Goal: Information Seeking & Learning: Find specific fact

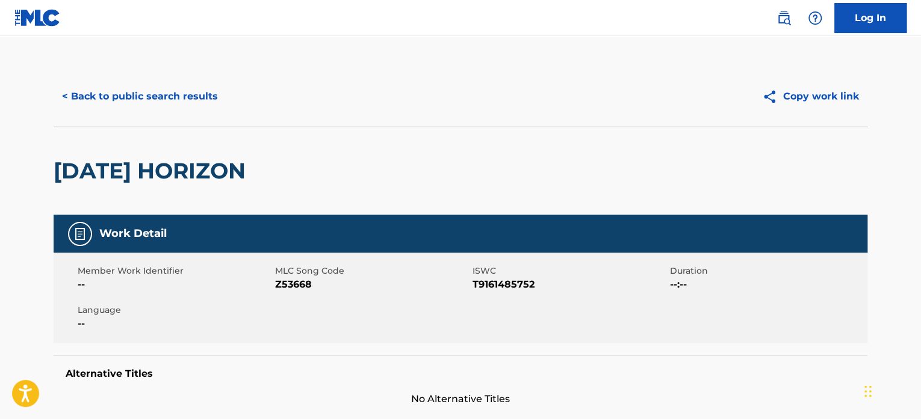
click at [231, 96] on div "< Back to public search results" at bounding box center [257, 96] width 407 height 30
click at [205, 99] on button "< Back to public search results" at bounding box center [140, 96] width 173 height 30
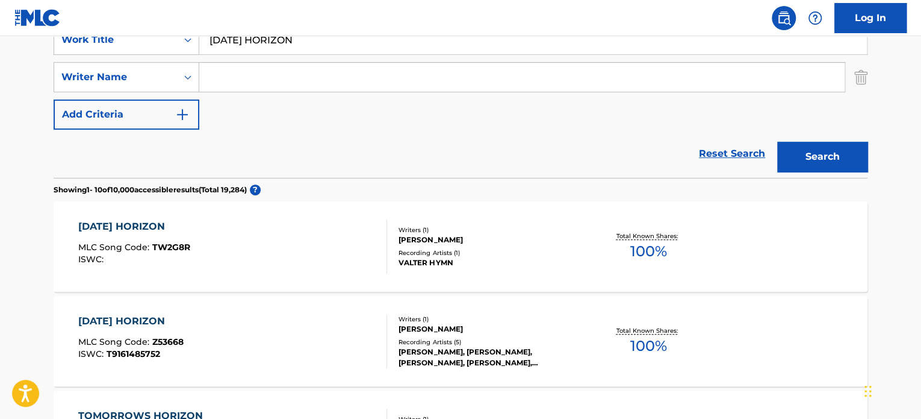
scroll to position [176, 0]
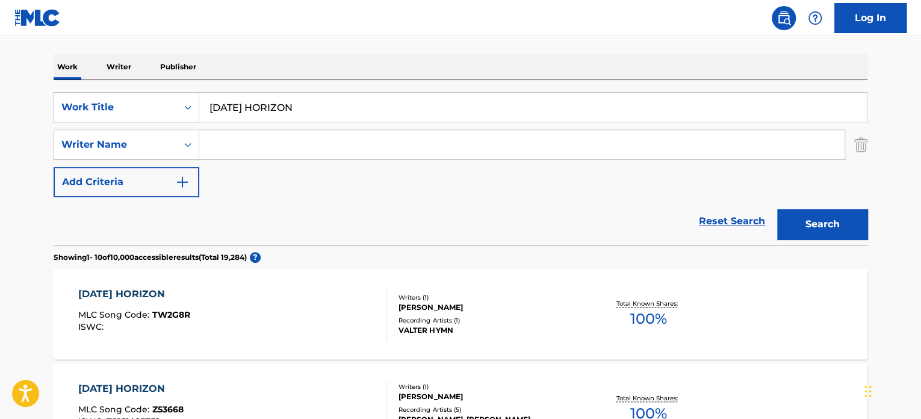
click at [282, 109] on input "[DATE] HORIZON" at bounding box center [533, 107] width 668 height 29
paste input "SOUTHERN FUNK"
type input "SOUTHERN FUNK"
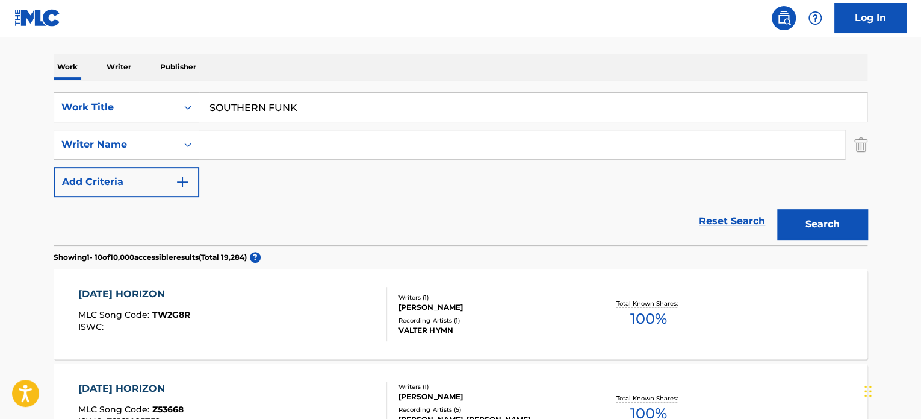
click at [290, 149] on input "Search Form" at bounding box center [522, 144] width 646 height 29
click at [290, 149] on input "[PERSON_NAME]" at bounding box center [522, 144] width 646 height 29
type input "[PERSON_NAME]"
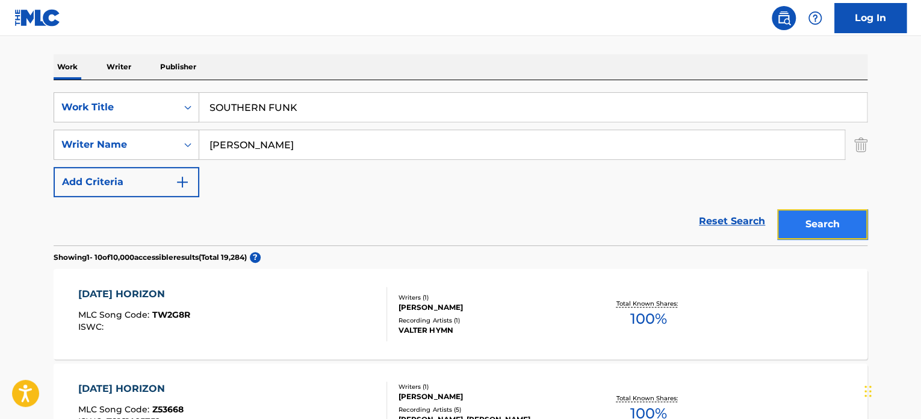
click at [798, 219] on button "Search" at bounding box center [822, 224] width 90 height 30
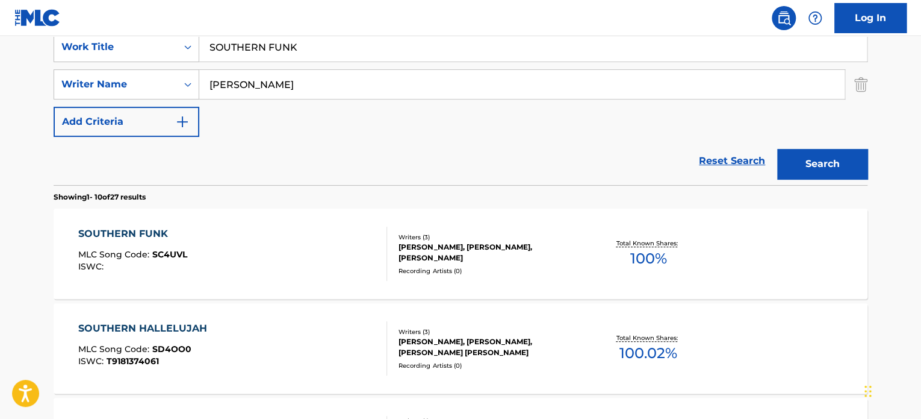
click at [333, 235] on div "SOUTHERN FUNK MLC Song Code : SC4UVL ISWC :" at bounding box center [233, 253] width 310 height 54
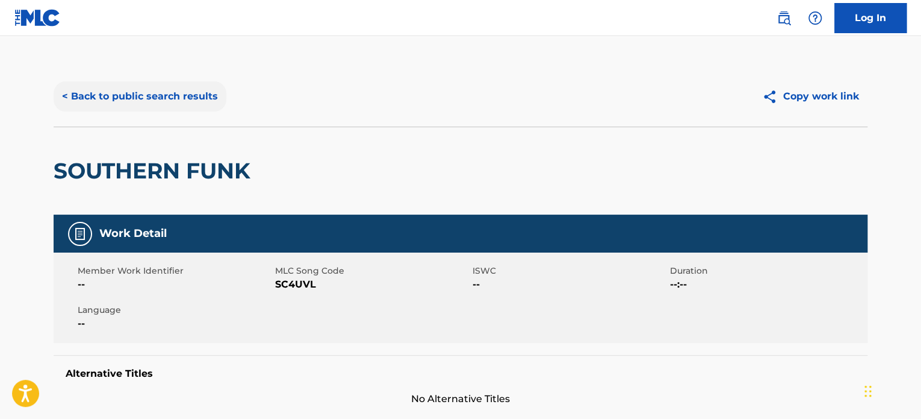
click at [214, 98] on button "< Back to public search results" at bounding box center [140, 96] width 173 height 30
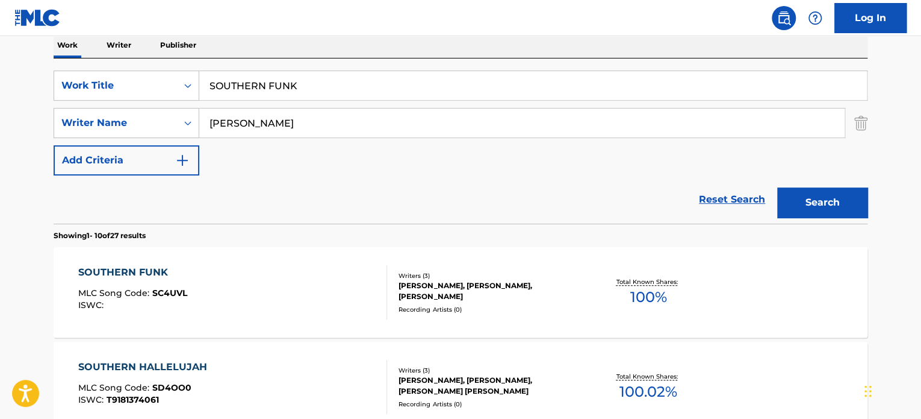
scroll to position [176, 0]
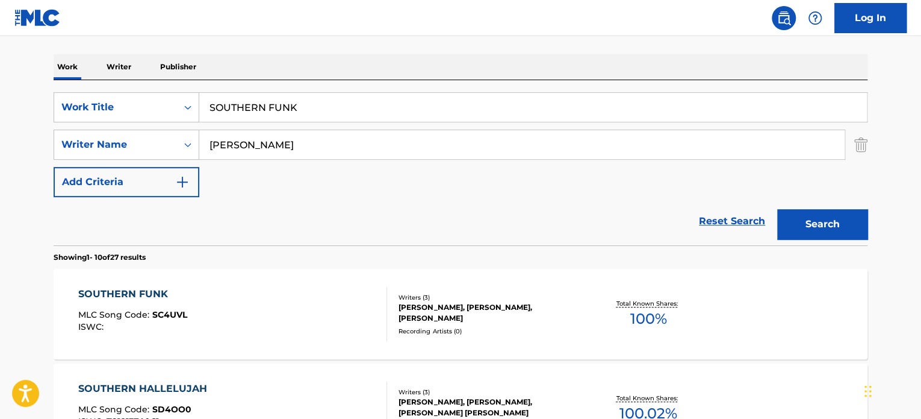
click at [266, 101] on input "SOUTHERN FUNK" at bounding box center [533, 107] width 668 height 29
paste input "EDGE"
type input "EDGE"
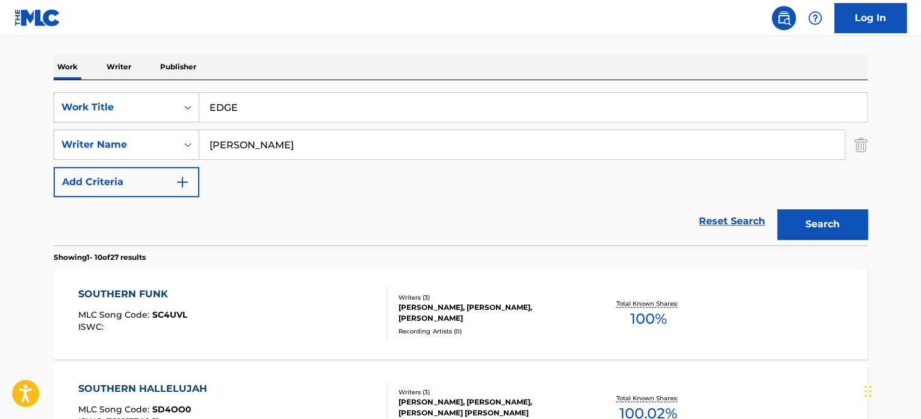
click at [285, 146] on input "[PERSON_NAME]" at bounding box center [522, 144] width 646 height 29
click at [285, 146] on input "LANG" at bounding box center [522, 144] width 646 height 29
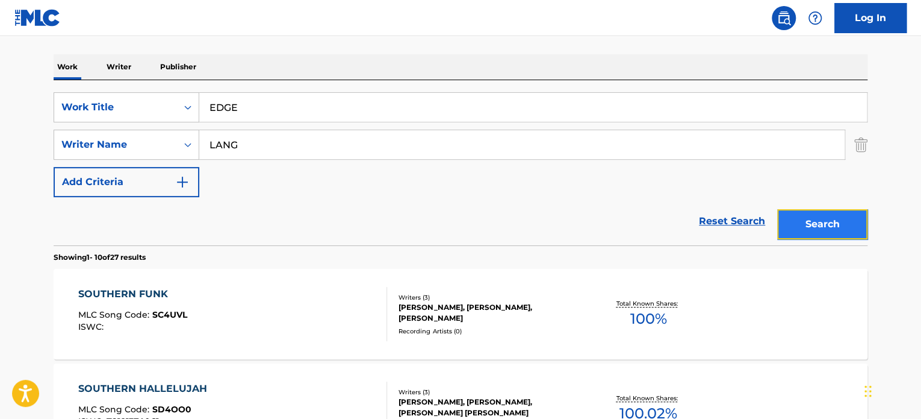
click at [806, 219] on button "Search" at bounding box center [822, 224] width 90 height 30
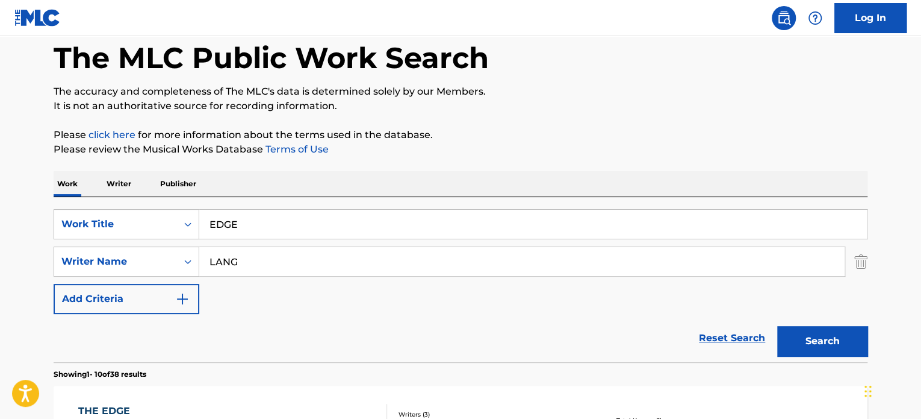
scroll to position [129, 0]
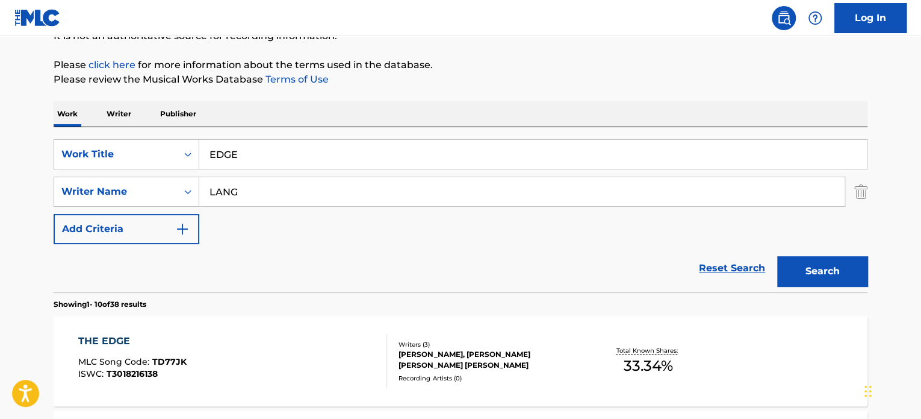
click at [295, 202] on input "LANG" at bounding box center [522, 191] width 646 height 29
type input "[PERSON_NAME]"
click at [777, 256] on button "Search" at bounding box center [822, 271] width 90 height 30
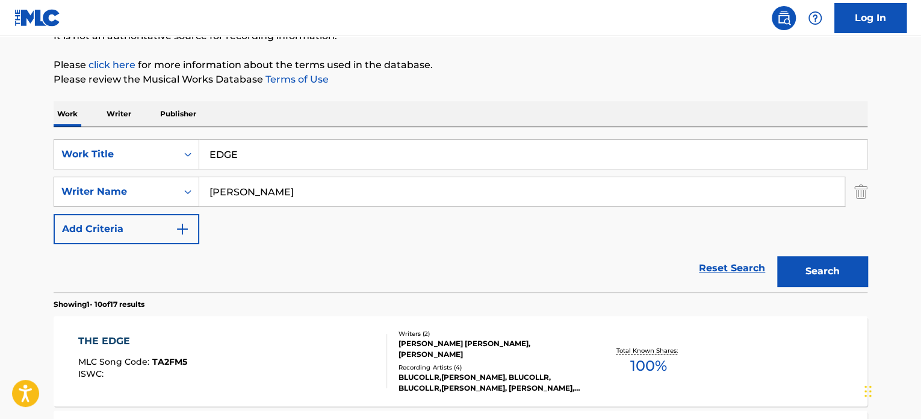
click at [270, 151] on input "EDGE" at bounding box center [533, 154] width 668 height 29
paste input "WHILE THE CITY SLEEPS"
type input "WHILE THE CITY SLEEPS"
click at [300, 198] on input "[PERSON_NAME]" at bounding box center [522, 191] width 646 height 29
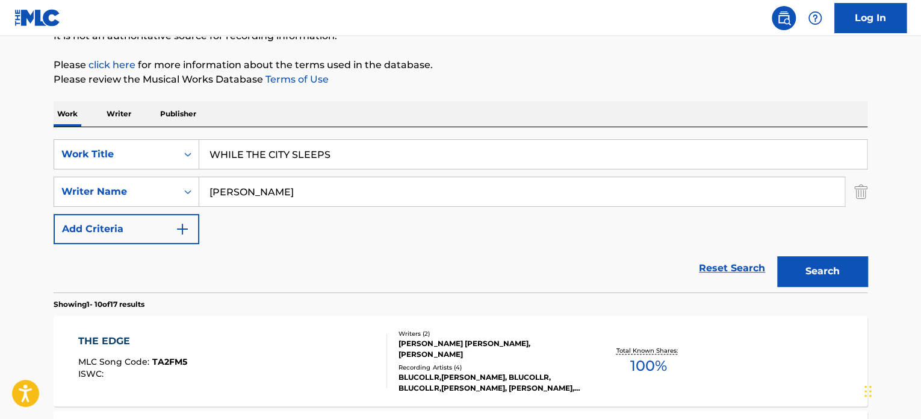
click at [300, 198] on input "[PERSON_NAME]" at bounding box center [522, 191] width 646 height 29
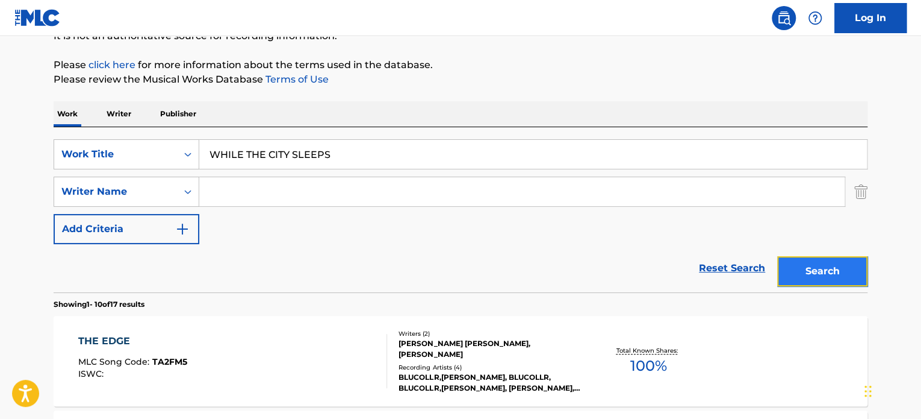
click at [797, 266] on button "Search" at bounding box center [822, 271] width 90 height 30
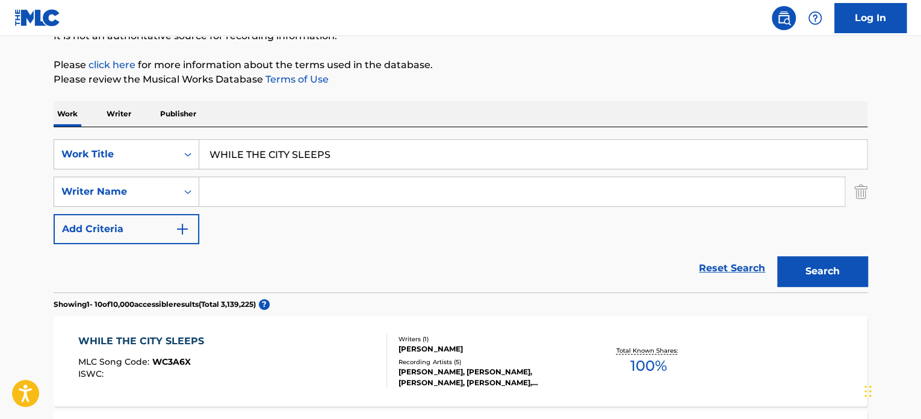
click at [341, 191] on input "Search Form" at bounding box center [522, 191] width 646 height 29
paste input "MAY"
type input "MAY"
click at [823, 266] on button "Search" at bounding box center [822, 271] width 90 height 30
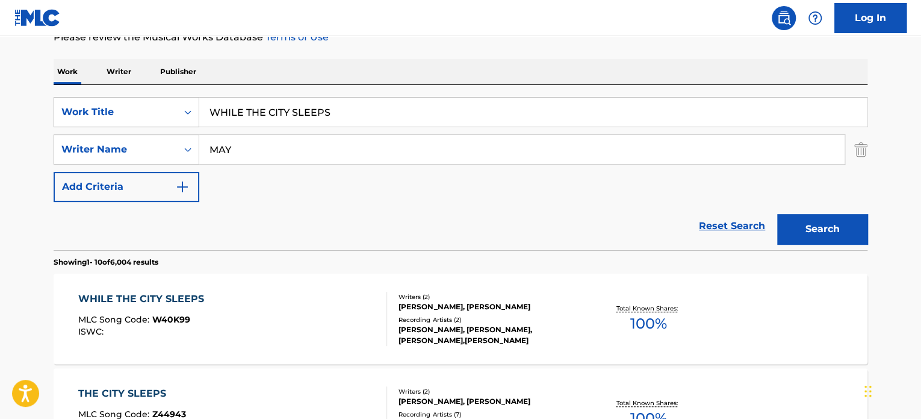
scroll to position [189, 0]
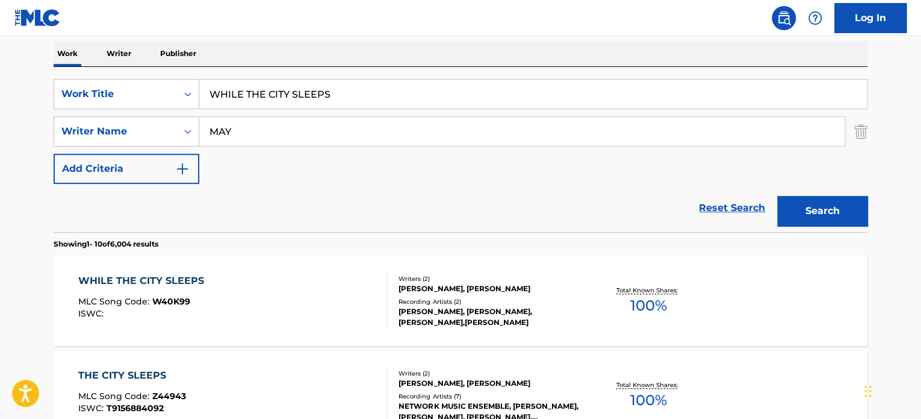
click at [308, 293] on div "WHILE THE CITY SLEEPS MLC Song Code : W40K99 ISWC :" at bounding box center [233, 300] width 310 height 54
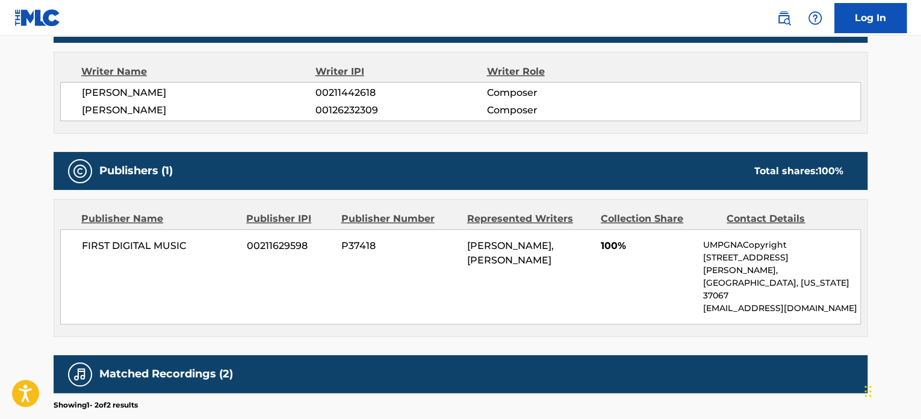
scroll to position [422, 0]
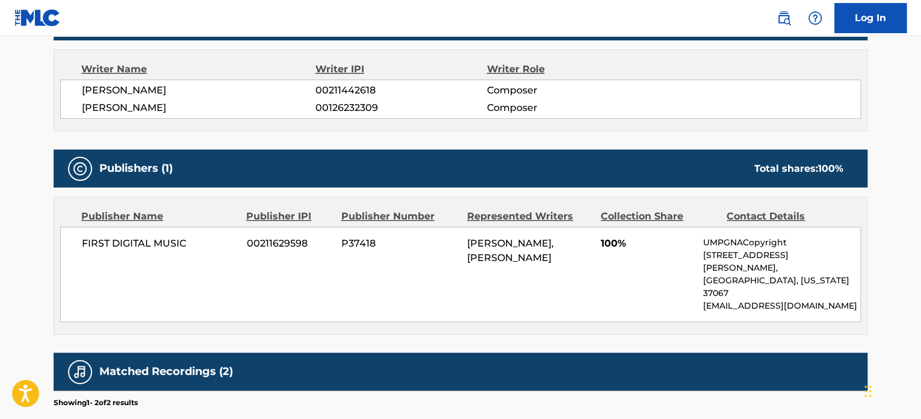
click at [147, 102] on span "[PERSON_NAME]" at bounding box center [199, 108] width 234 height 14
copy span "FERRARI"
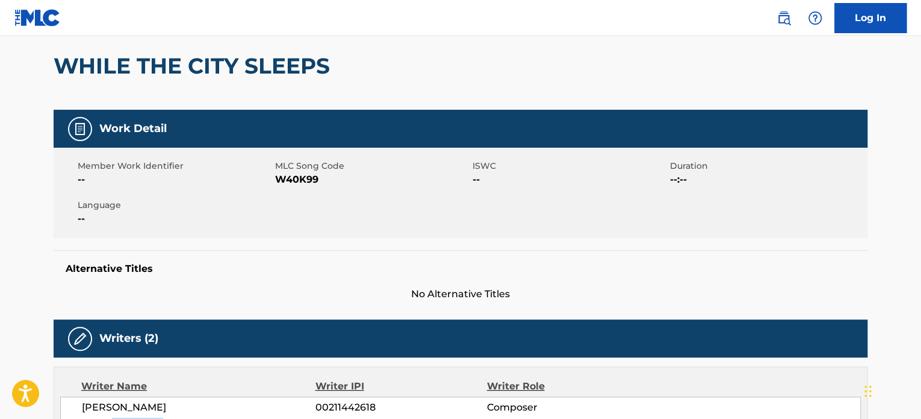
scroll to position [0, 0]
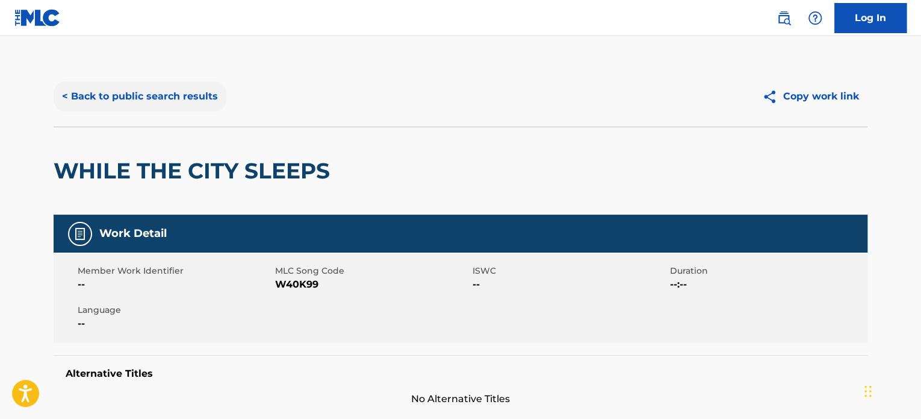
click at [204, 105] on button "< Back to public search results" at bounding box center [140, 96] width 173 height 30
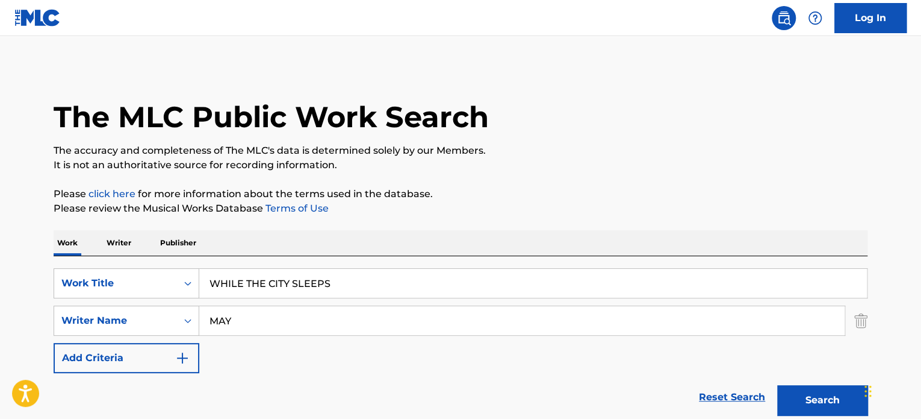
scroll to position [189, 0]
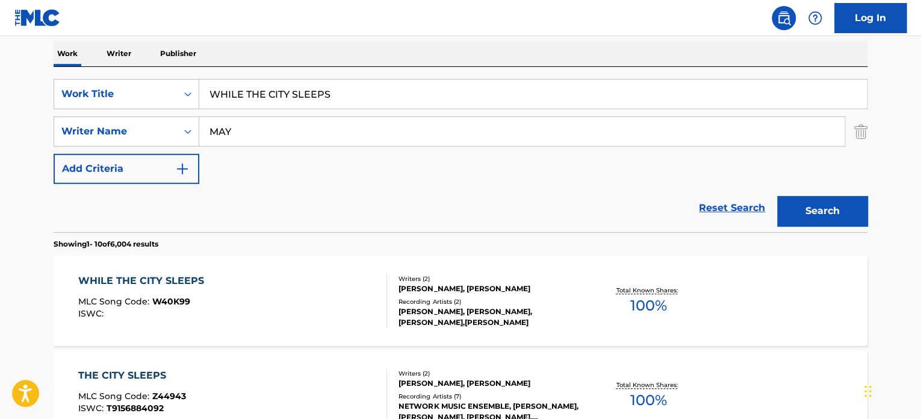
click at [292, 93] on input "WHILE THE CITY SLEEPS" at bounding box center [533, 93] width 668 height 29
paste input "SUMMER'S END"
type input "SUMMER'S END"
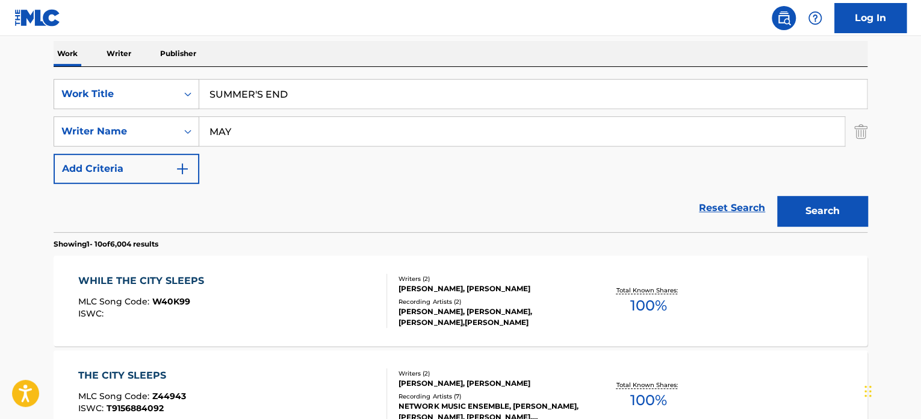
click at [291, 132] on input "MAY" at bounding box center [522, 131] width 646 height 29
click at [291, 132] on input "SLOTT" at bounding box center [522, 131] width 646 height 29
type input "SLOTT"
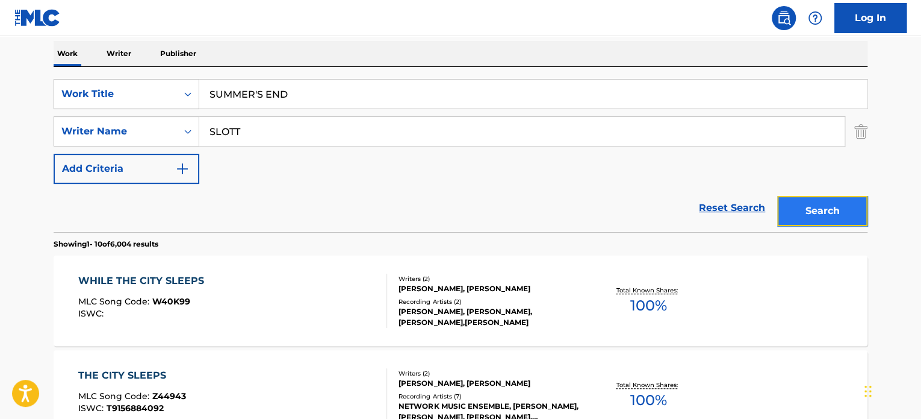
click at [810, 208] on button "Search" at bounding box center [822, 211] width 90 height 30
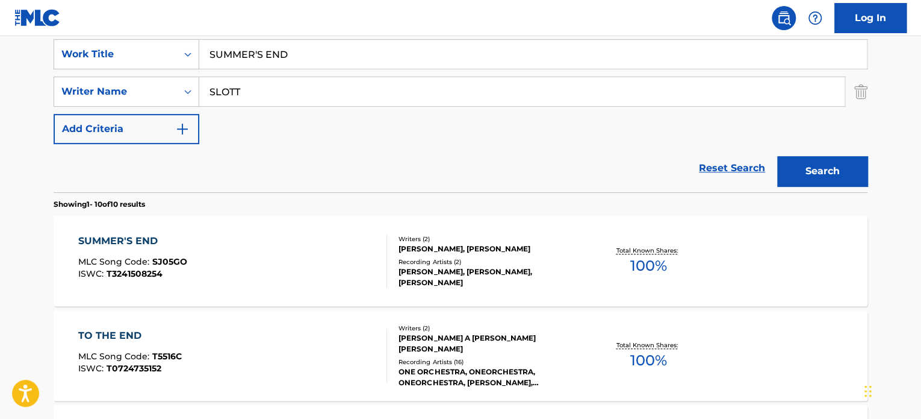
scroll to position [249, 0]
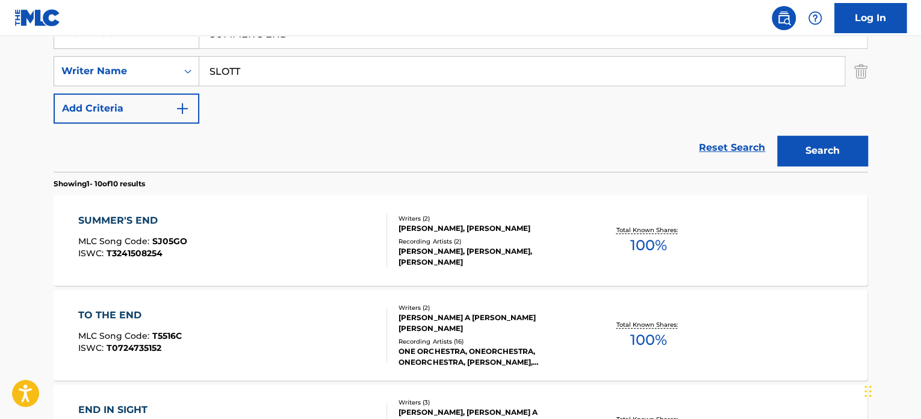
click at [293, 222] on div "SUMMER'S END MLC Song Code : SJ05GO ISWC : T3241508254" at bounding box center [233, 240] width 310 height 54
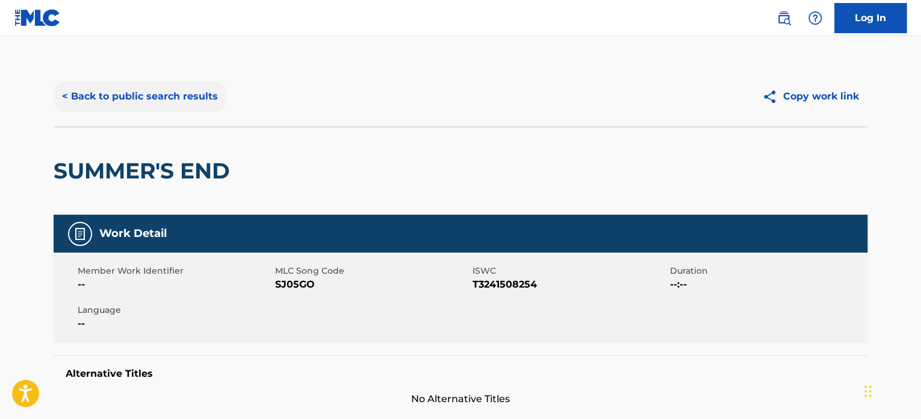
click at [150, 99] on button "< Back to public search results" at bounding box center [140, 96] width 173 height 30
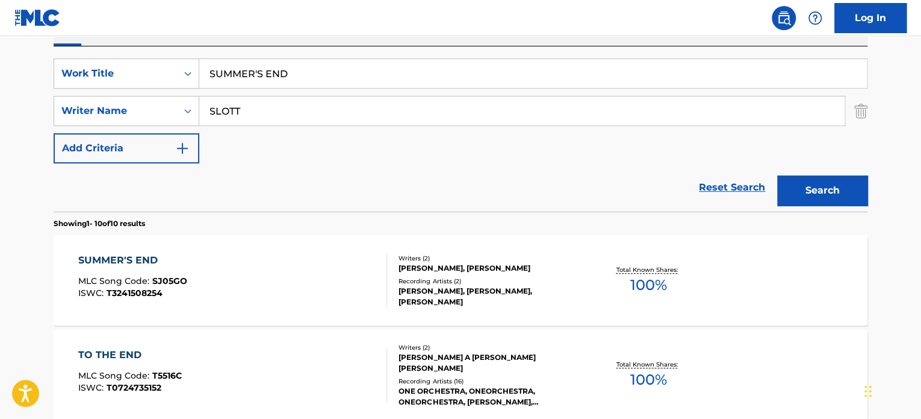
scroll to position [129, 0]
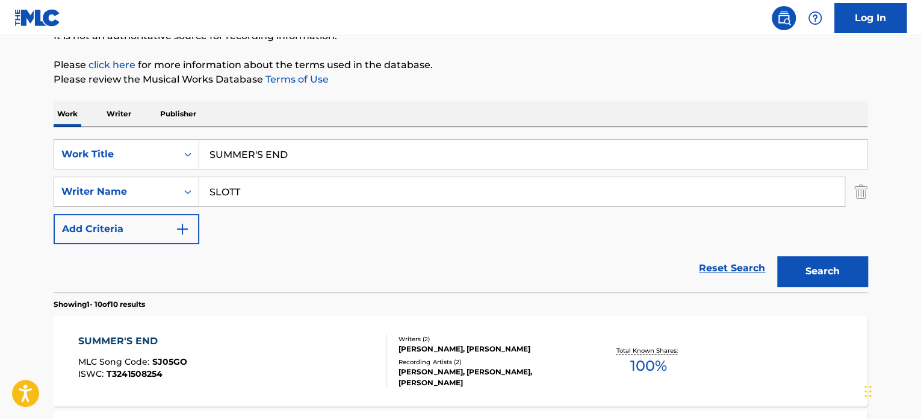
click at [269, 164] on input "SUMMER'S END" at bounding box center [533, 154] width 668 height 29
click at [272, 154] on input "SUMMER'S END" at bounding box center [533, 154] width 668 height 29
paste input "GONE TO FAR"
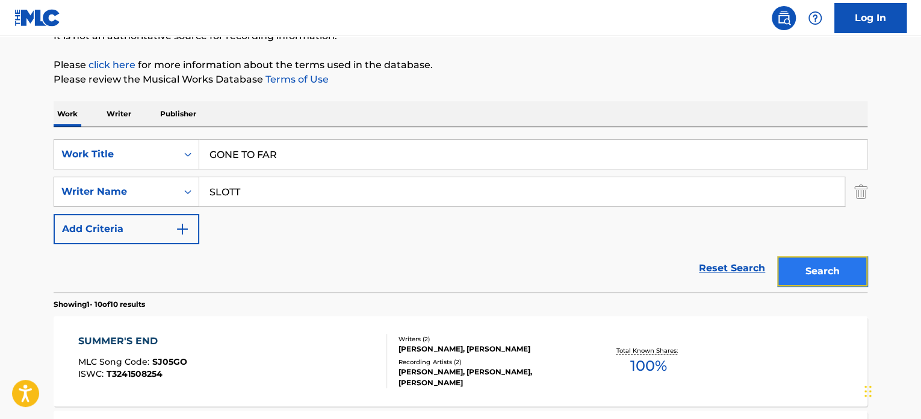
click at [807, 264] on button "Search" at bounding box center [822, 271] width 90 height 30
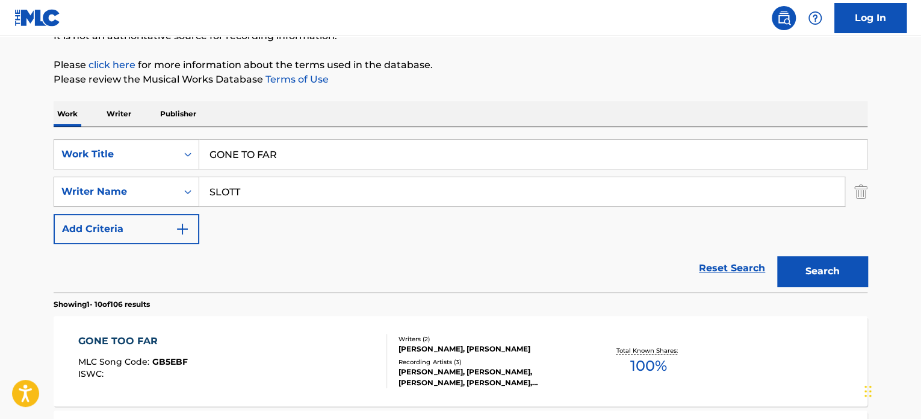
click at [278, 149] on input "GONE TO FAR" at bounding box center [533, 154] width 668 height 29
paste input "O"
type input "GONE TOO FAR"
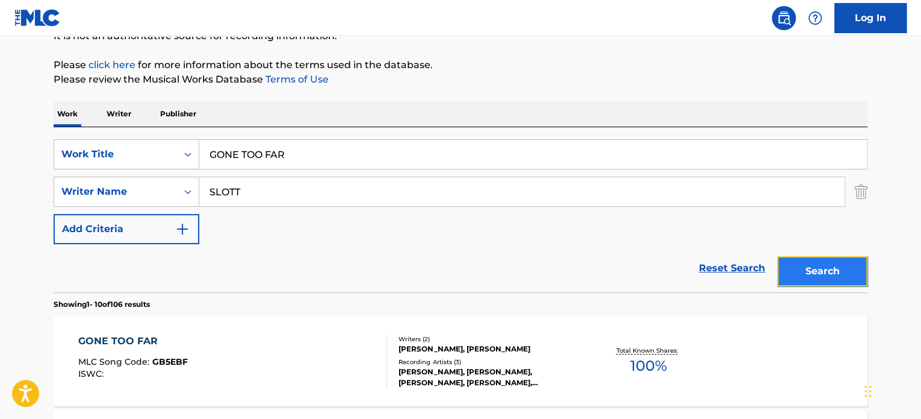
click at [800, 261] on button "Search" at bounding box center [822, 271] width 90 height 30
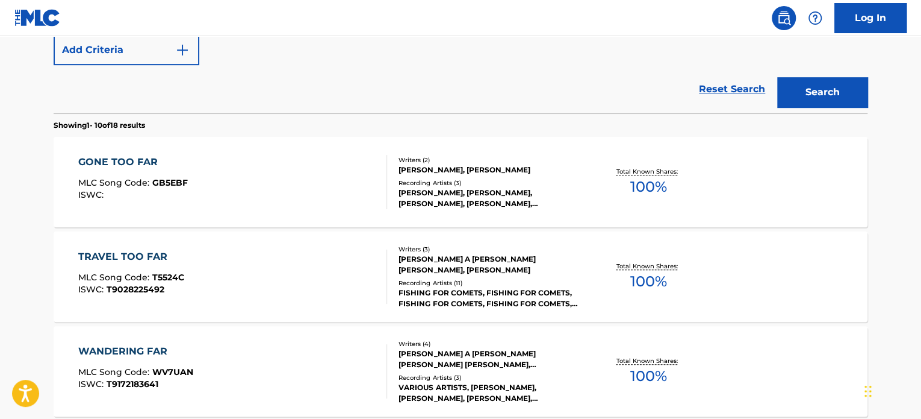
scroll to position [310, 0]
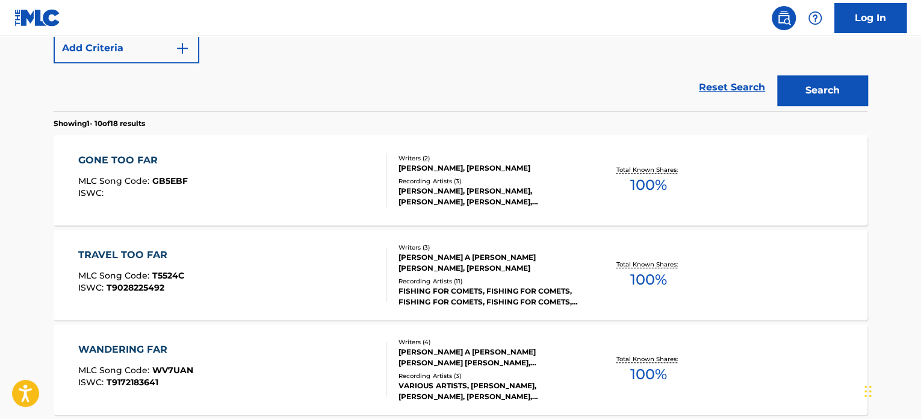
click at [309, 170] on div "GONE TOO FAR MLC Song Code : GB5EBF ISWC :" at bounding box center [233, 180] width 310 height 54
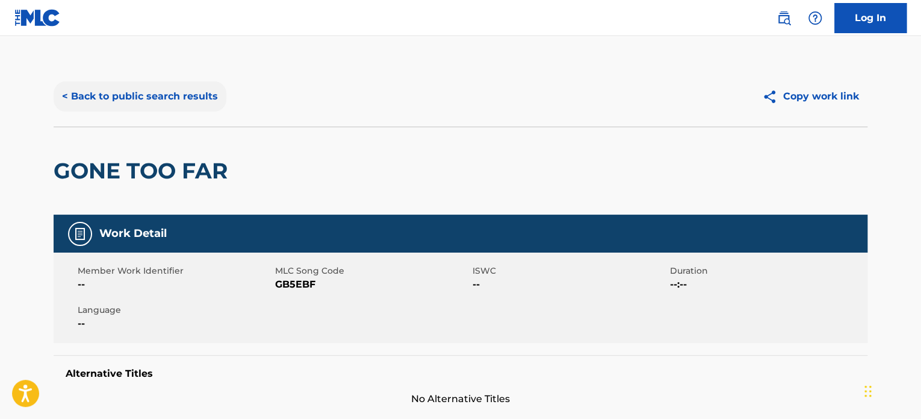
click at [181, 99] on button "< Back to public search results" at bounding box center [140, 96] width 173 height 30
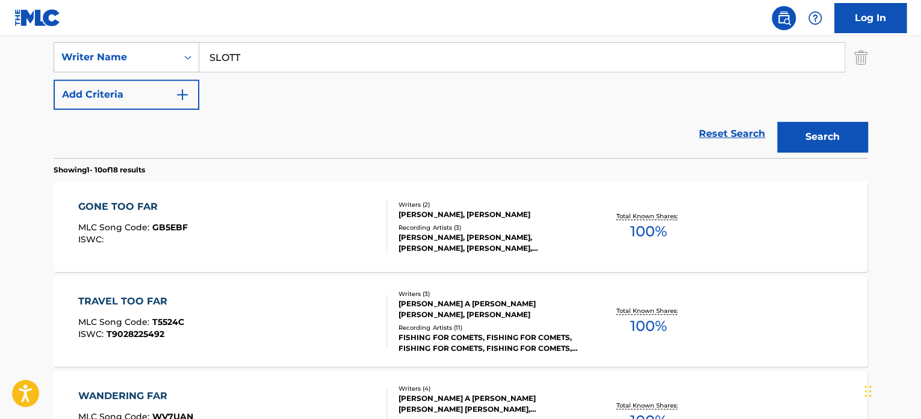
scroll to position [198, 0]
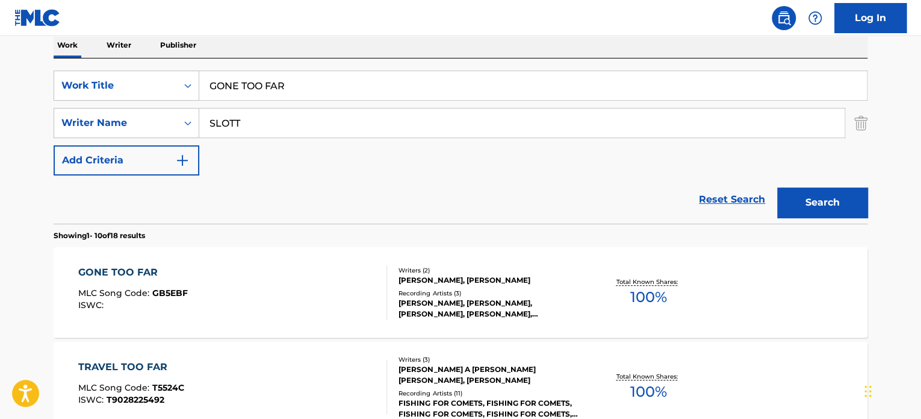
click at [272, 84] on input "GONE TOO FAR" at bounding box center [533, 85] width 668 height 29
paste input "BUILDING SANCTUARY"
type input "BUILDING SANCTUARY"
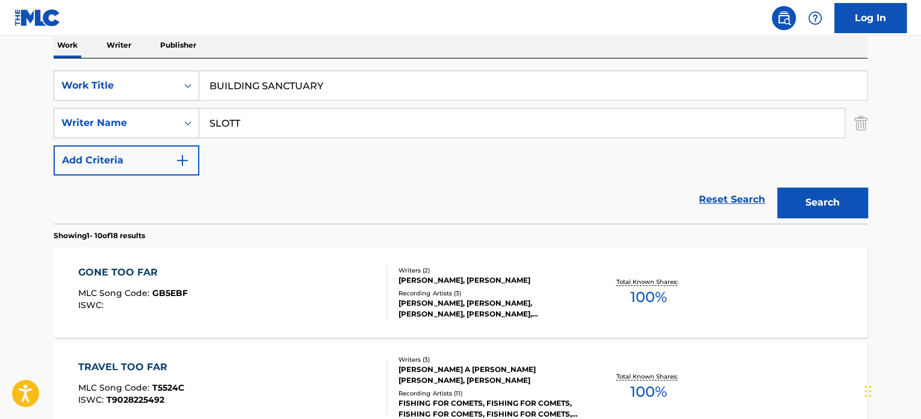
click at [268, 120] on input "SLOTT" at bounding box center [522, 122] width 646 height 29
click at [268, 120] on input "HEATH" at bounding box center [522, 122] width 646 height 29
type input "HEATH"
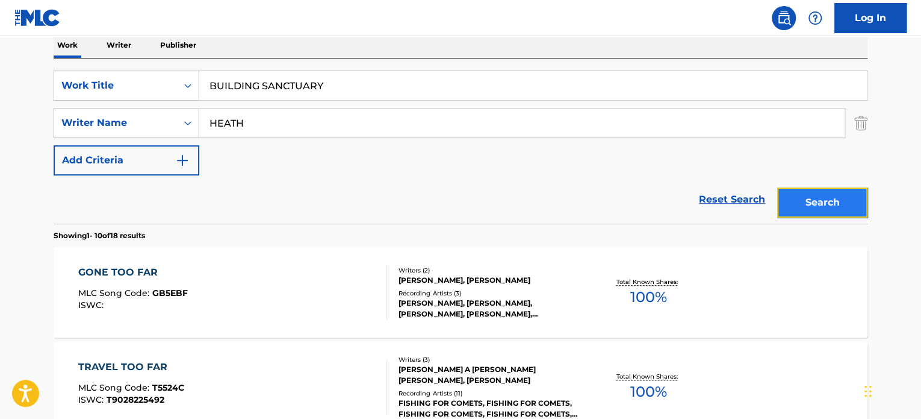
click at [801, 198] on button "Search" at bounding box center [822, 202] width 90 height 30
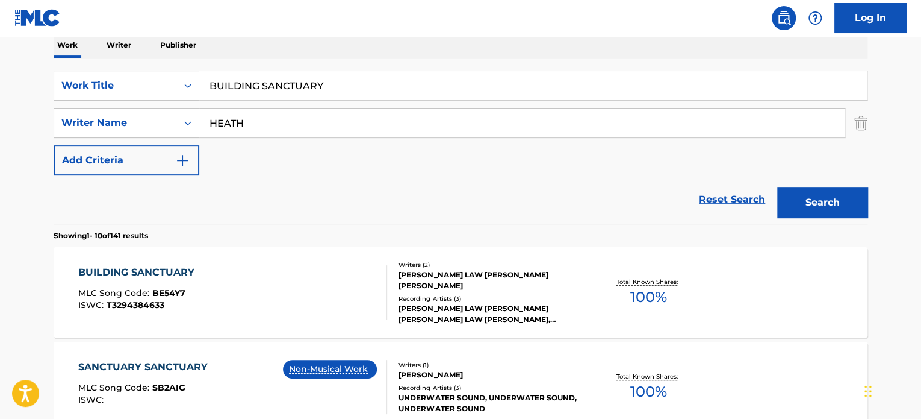
scroll to position [258, 0]
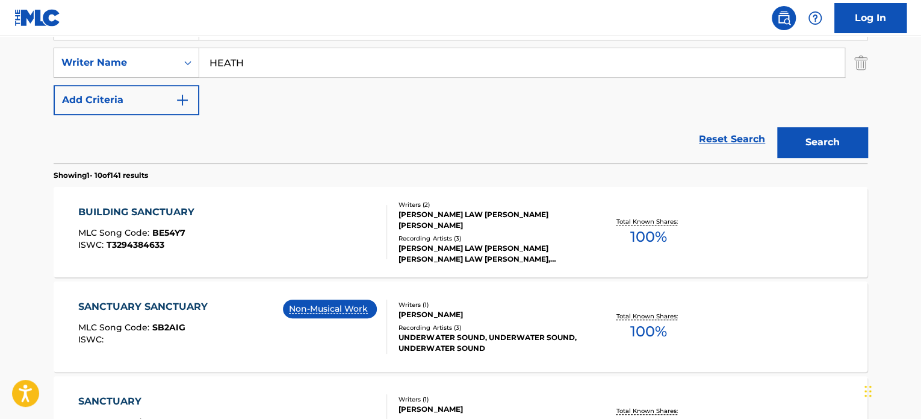
click at [291, 210] on div "BUILDING SANCTUARY MLC Song Code : BE54Y7 ISWC : T3294384633" at bounding box center [233, 232] width 310 height 54
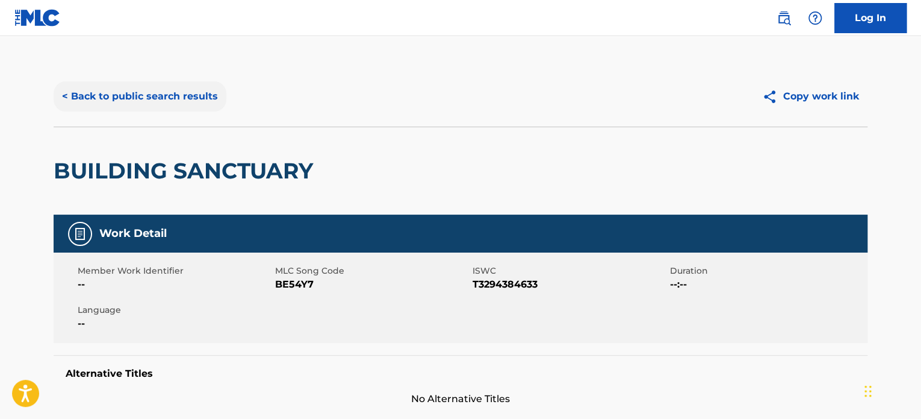
click at [202, 98] on button "< Back to public search results" at bounding box center [140, 96] width 173 height 30
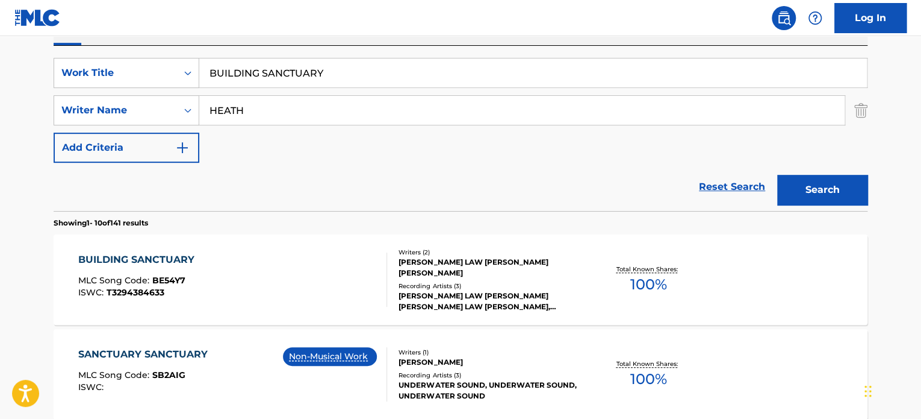
scroll to position [198, 0]
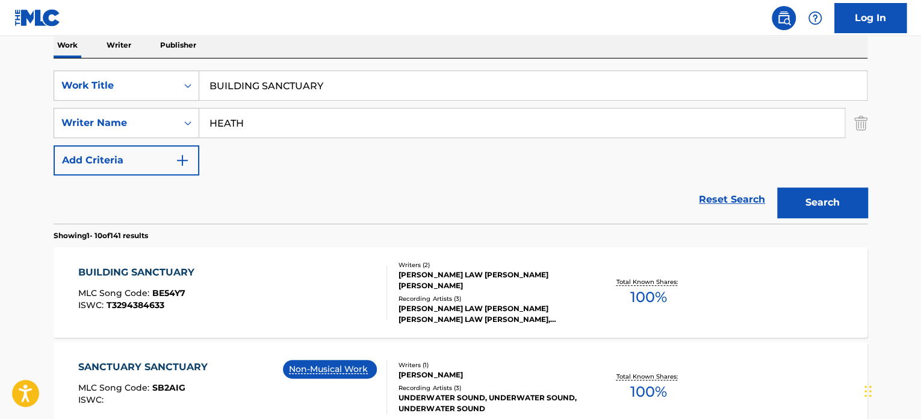
click at [273, 78] on input "BUILDING SANCTUARY" at bounding box center [533, 85] width 668 height 29
paste input "Light Roof"
type input "Light Roof"
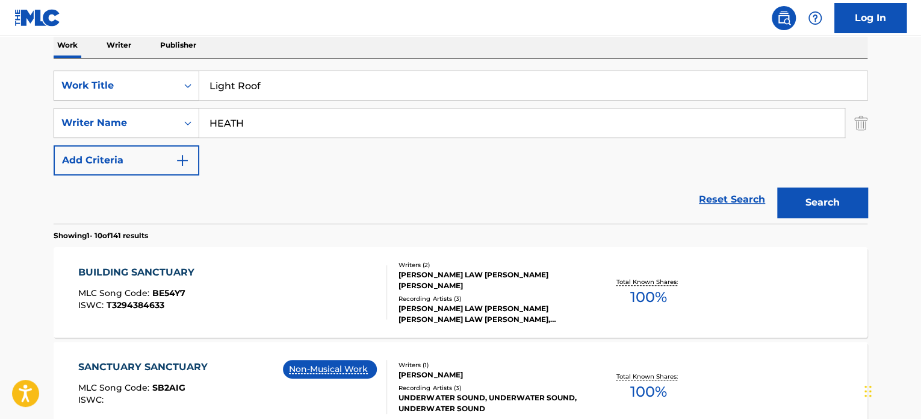
click at [296, 124] on input "HEATH" at bounding box center [522, 122] width 646 height 29
click at [296, 124] on input "MOUTY" at bounding box center [522, 122] width 646 height 29
type input "MOUTY"
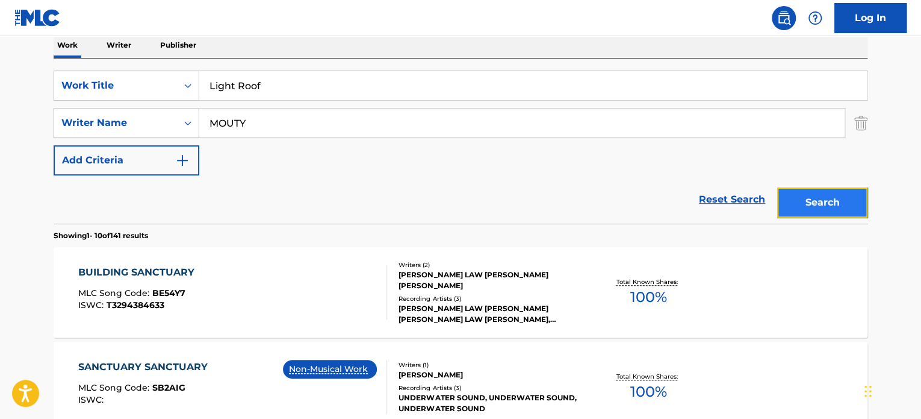
click at [821, 199] on button "Search" at bounding box center [822, 202] width 90 height 30
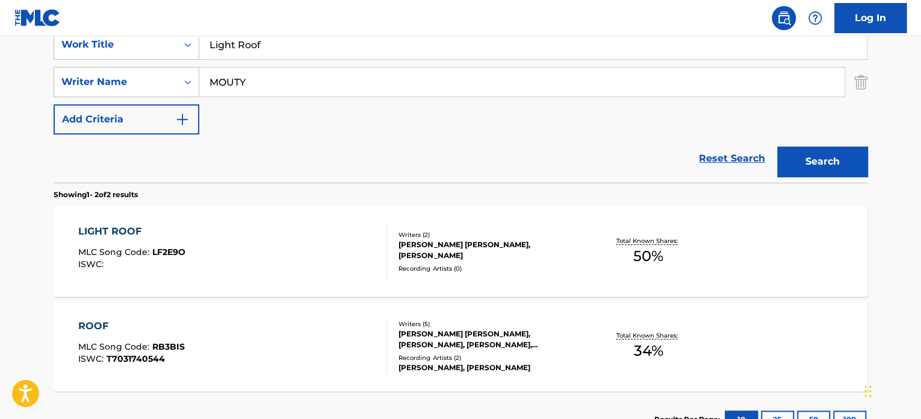
scroll to position [258, 0]
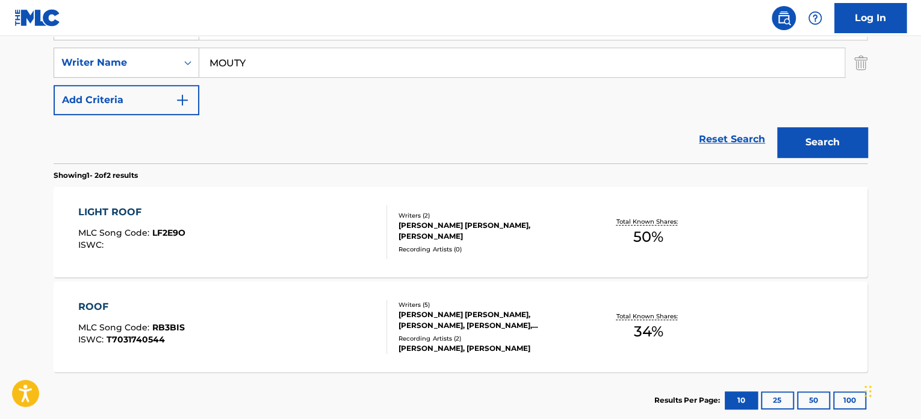
click at [337, 226] on div "LIGHT ROOF MLC Song Code : LF2E9O ISWC :" at bounding box center [233, 232] width 310 height 54
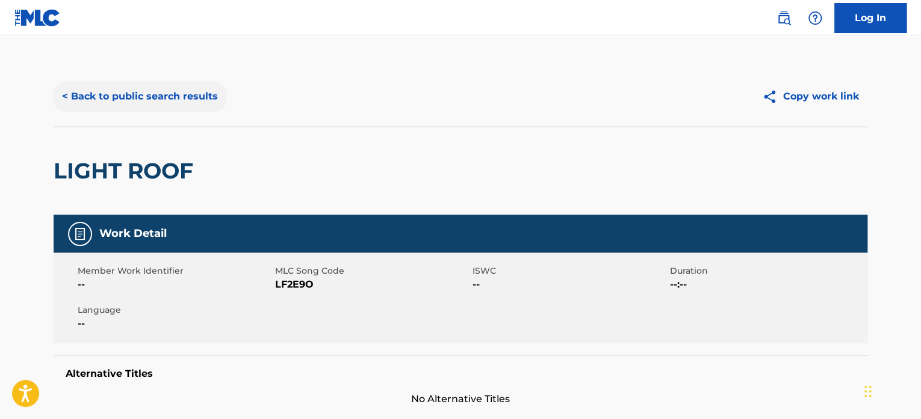
click at [198, 87] on button "< Back to public search results" at bounding box center [140, 96] width 173 height 30
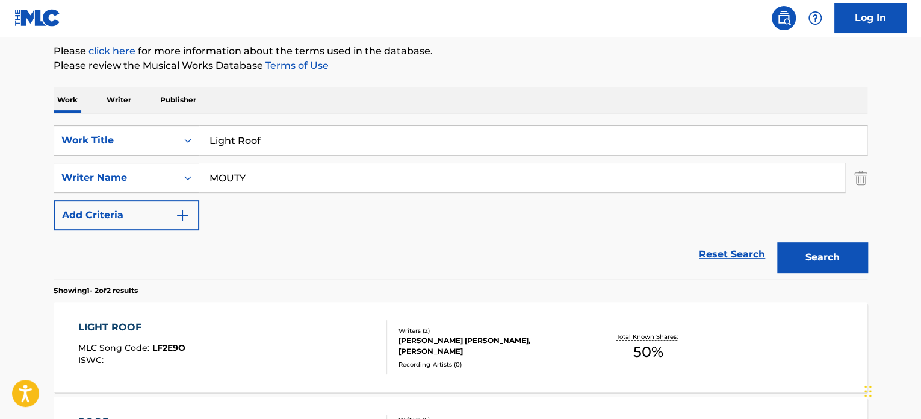
scroll to position [137, 0]
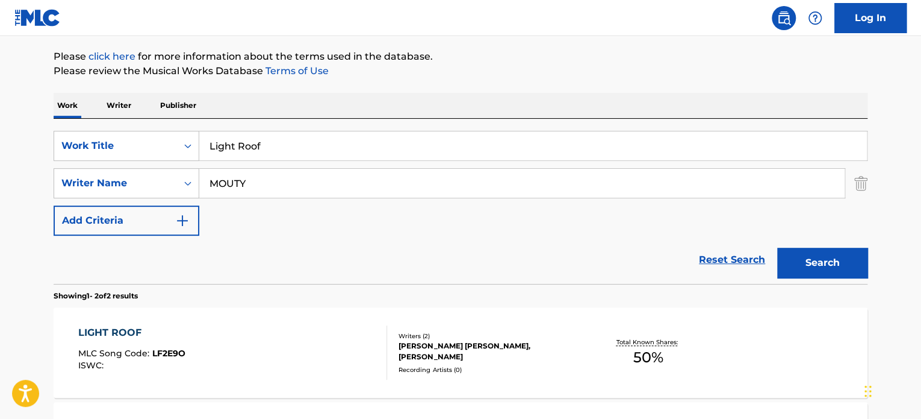
click at [278, 149] on input "Light Roof" at bounding box center [533, 145] width 668 height 29
paste input "Need One"
type input "Need One"
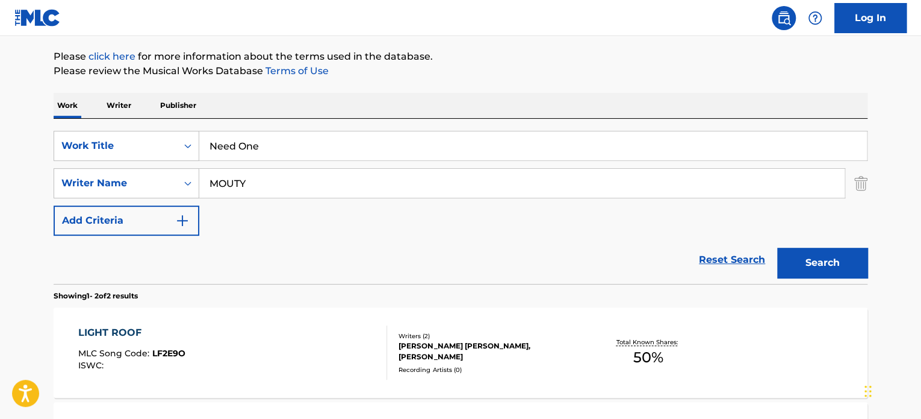
click at [254, 181] on input "MOUTY" at bounding box center [522, 183] width 646 height 29
click at [254, 178] on input "[PERSON_NAME]" at bounding box center [522, 183] width 646 height 29
type input "[PERSON_NAME]"
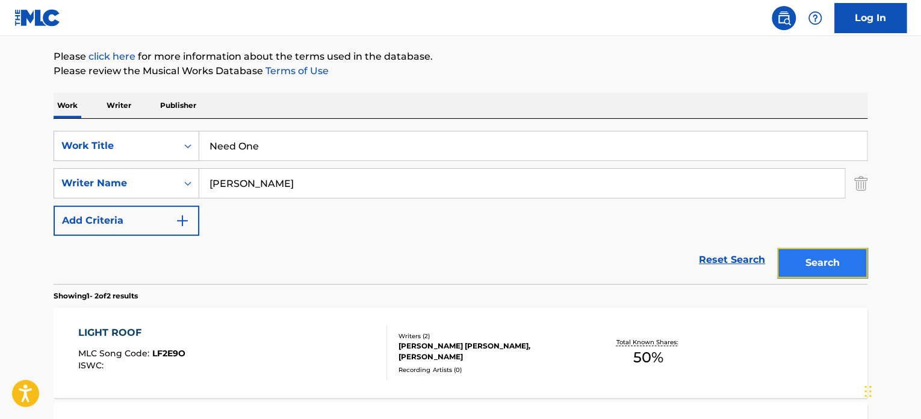
click at [800, 255] on button "Search" at bounding box center [822, 262] width 90 height 30
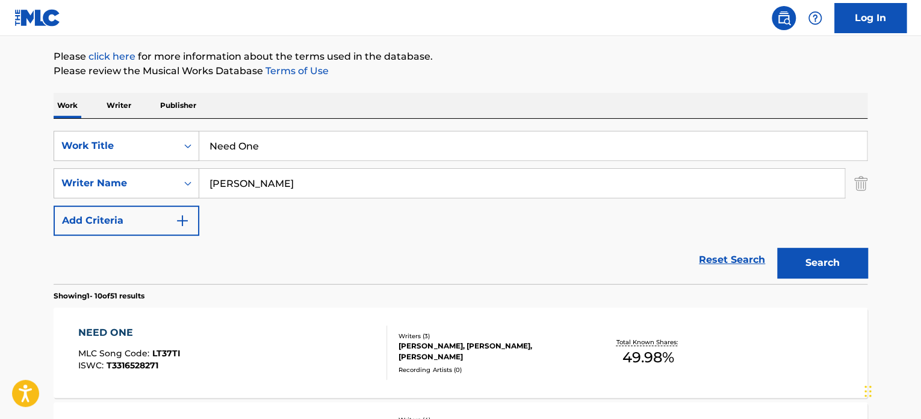
scroll to position [198, 0]
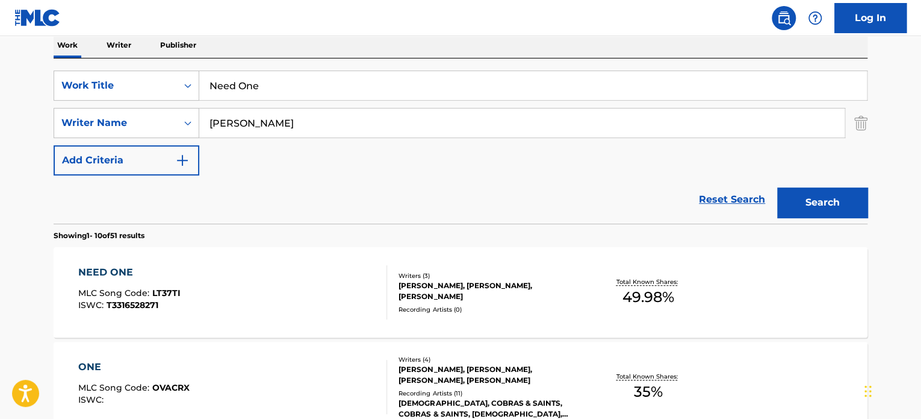
click at [332, 283] on div "NEED ONE MLC Song Code : LT37TI ISWC : T3316528271" at bounding box center [233, 292] width 310 height 54
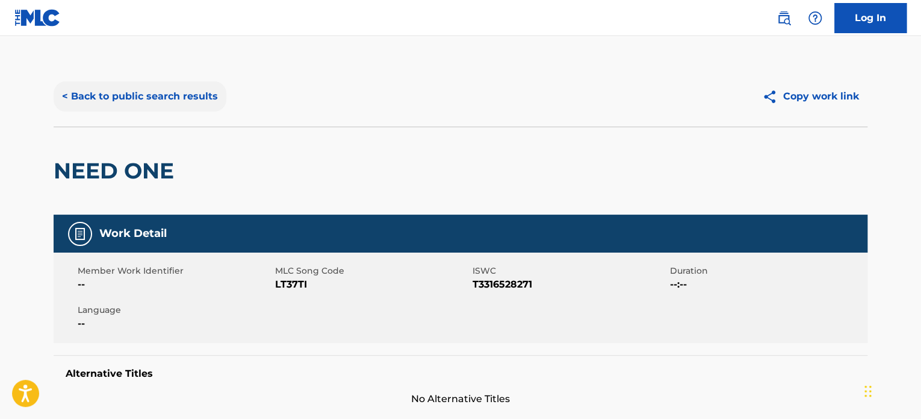
click at [214, 105] on button "< Back to public search results" at bounding box center [140, 96] width 173 height 30
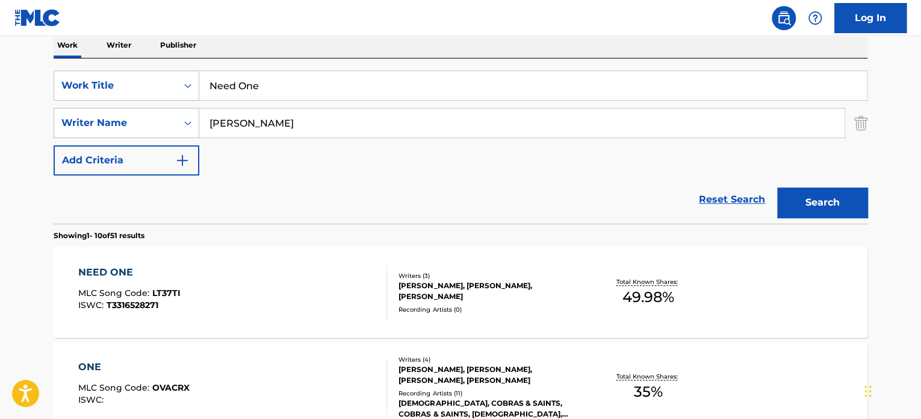
scroll to position [137, 0]
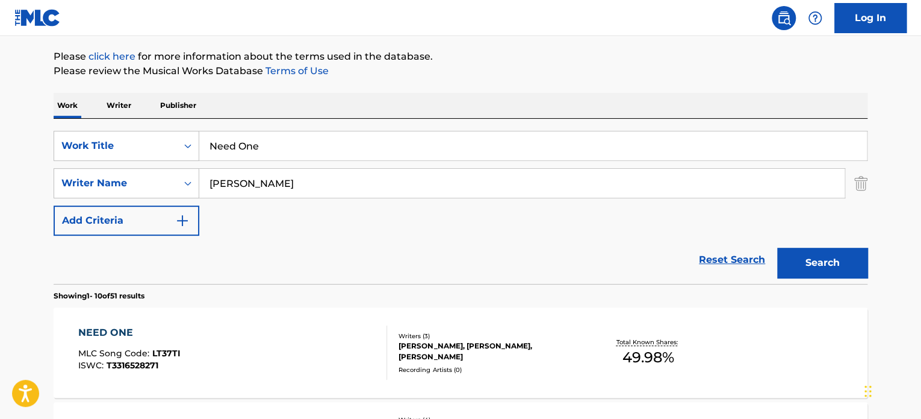
click at [275, 148] on input "Need One" at bounding box center [533, 145] width 668 height 29
paste input "Chilling On My Beach Towel"
type input "Chilling On My Beach Towel"
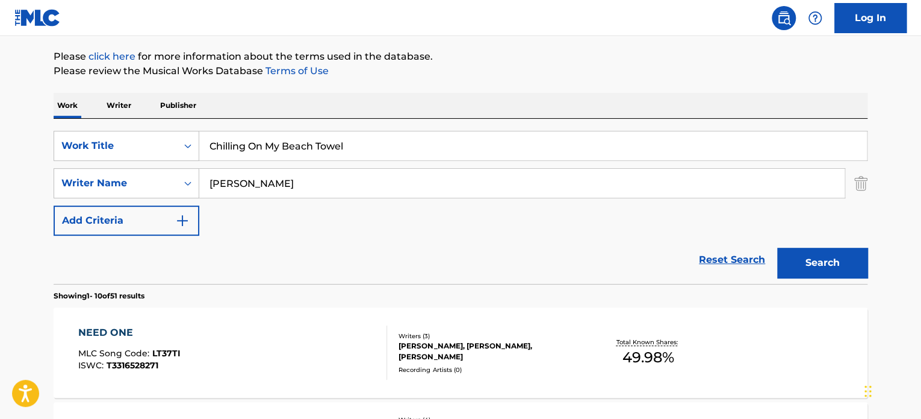
click at [290, 187] on input "[PERSON_NAME]" at bounding box center [522, 183] width 646 height 29
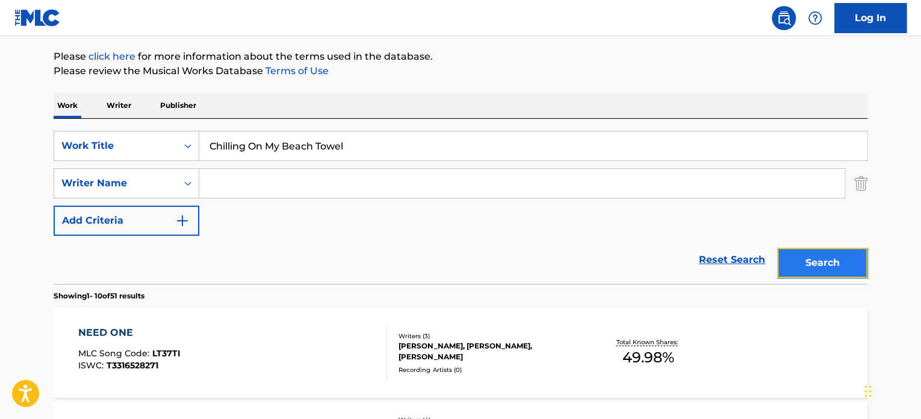
click at [817, 259] on button "Search" at bounding box center [822, 262] width 90 height 30
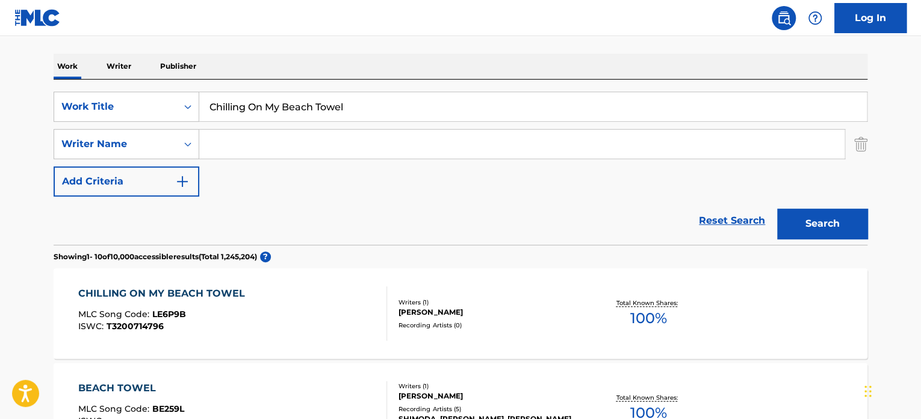
scroll to position [198, 0]
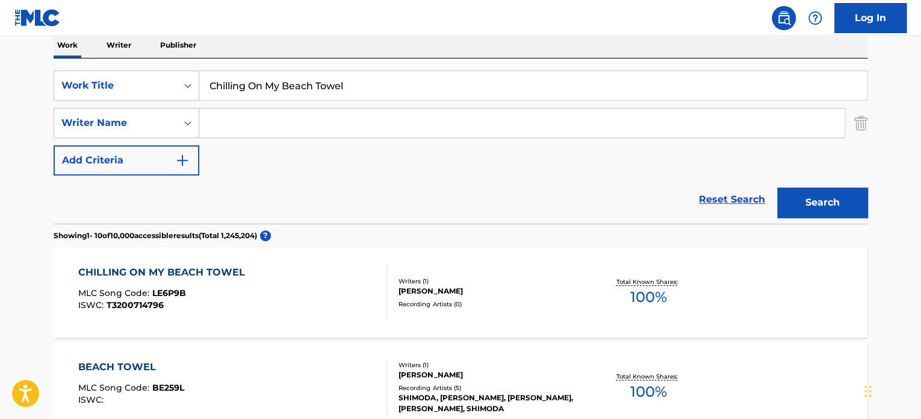
click at [343, 305] on div "CHILLING ON MY BEACH TOWEL MLC Song Code : LE6P9B ISWC : T3200714796" at bounding box center [233, 292] width 310 height 54
